Goal: Information Seeking & Learning: Find contact information

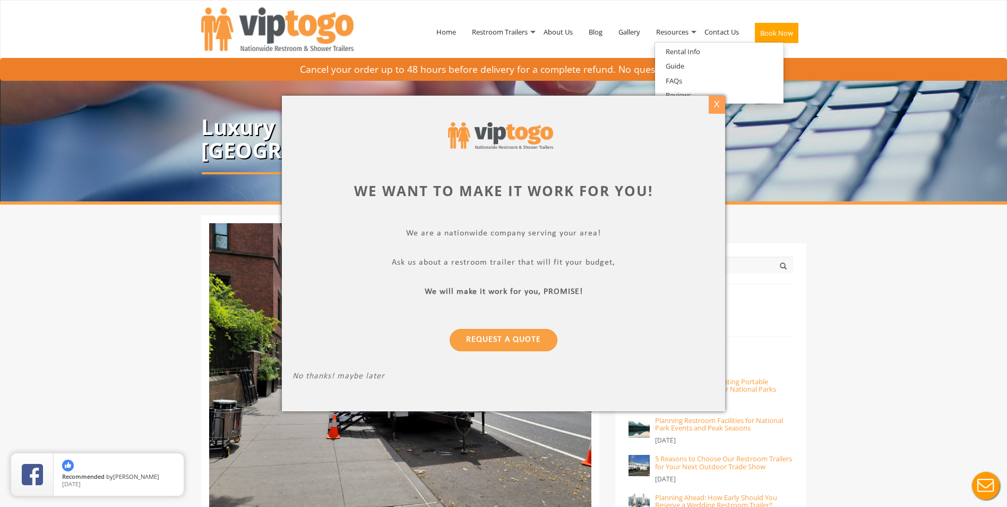
click at [718, 106] on div "X" at bounding box center [717, 105] width 16 height 18
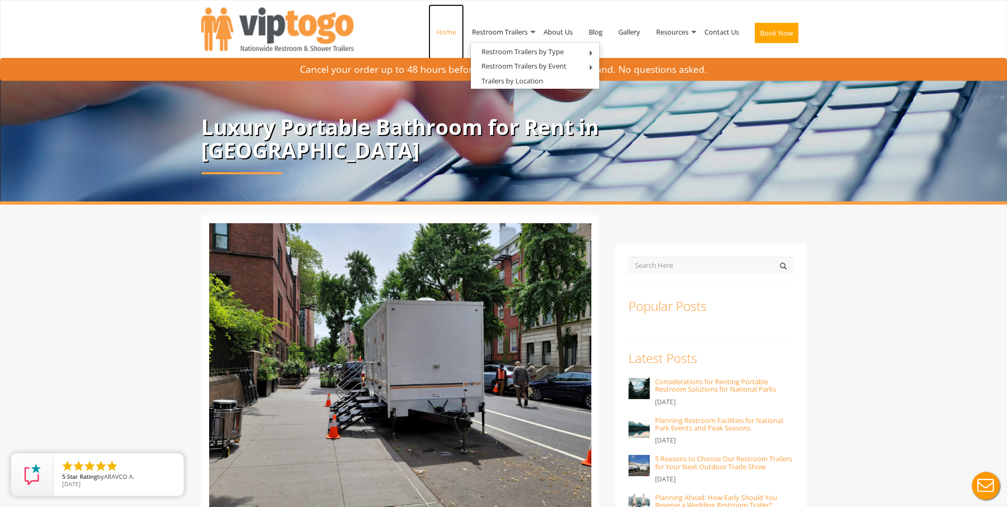
click at [454, 31] on link "Home" at bounding box center [447, 31] width 36 height 55
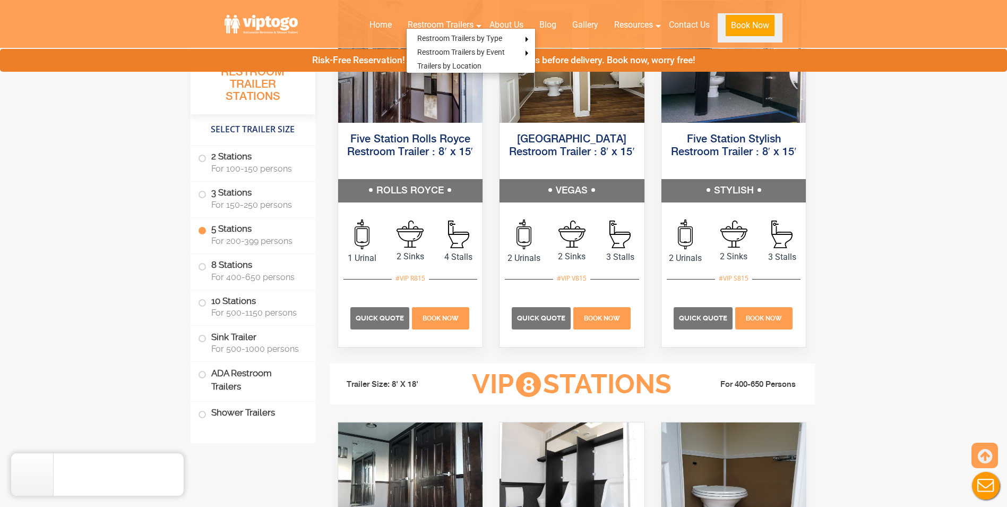
scroll to position [1699, 0]
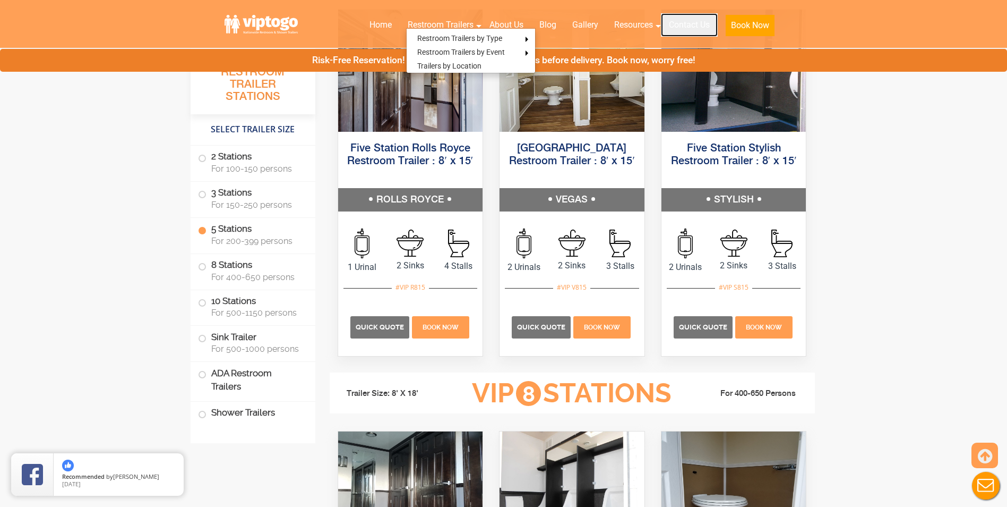
click at [707, 27] on link "Contact Us" at bounding box center [689, 24] width 57 height 23
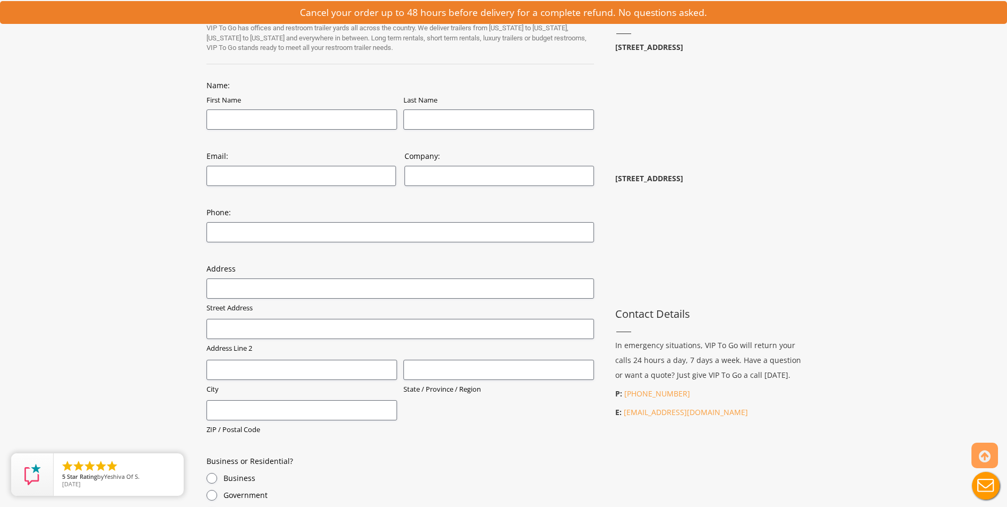
scroll to position [319, 0]
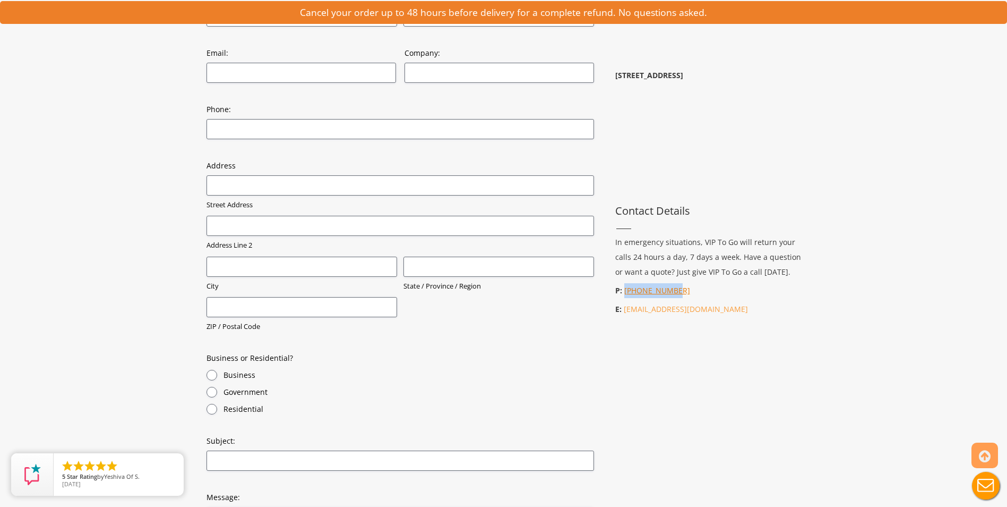
drag, startPoint x: 674, startPoint y: 290, endPoint x: 624, endPoint y: 293, distance: 50.5
click at [624, 293] on p "P: [PHONE_NUMBER]" at bounding box center [710, 290] width 191 height 15
copy link "[PHONE_NUMBER]"
click at [769, 290] on p "P: [PHONE_NUMBER]" at bounding box center [710, 290] width 191 height 15
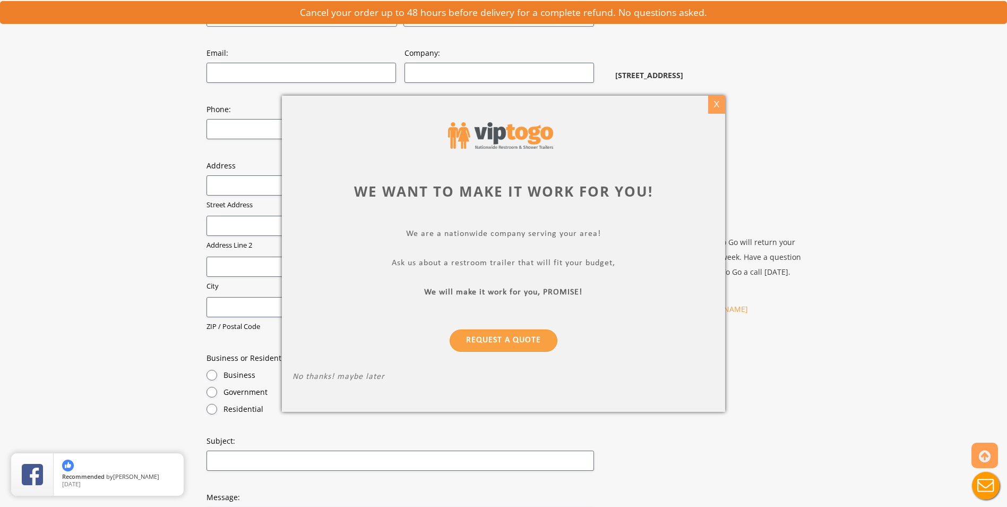
click at [717, 100] on div "X" at bounding box center [717, 105] width 16 height 18
